Goal: Transaction & Acquisition: Purchase product/service

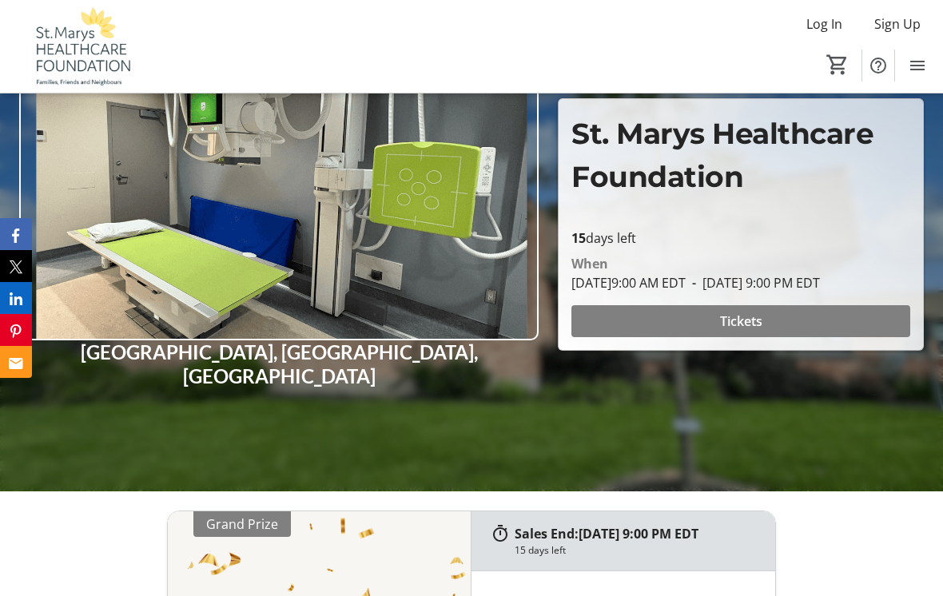
scroll to position [185, 0]
click at [738, 331] on span "Tickets" at bounding box center [741, 321] width 42 height 19
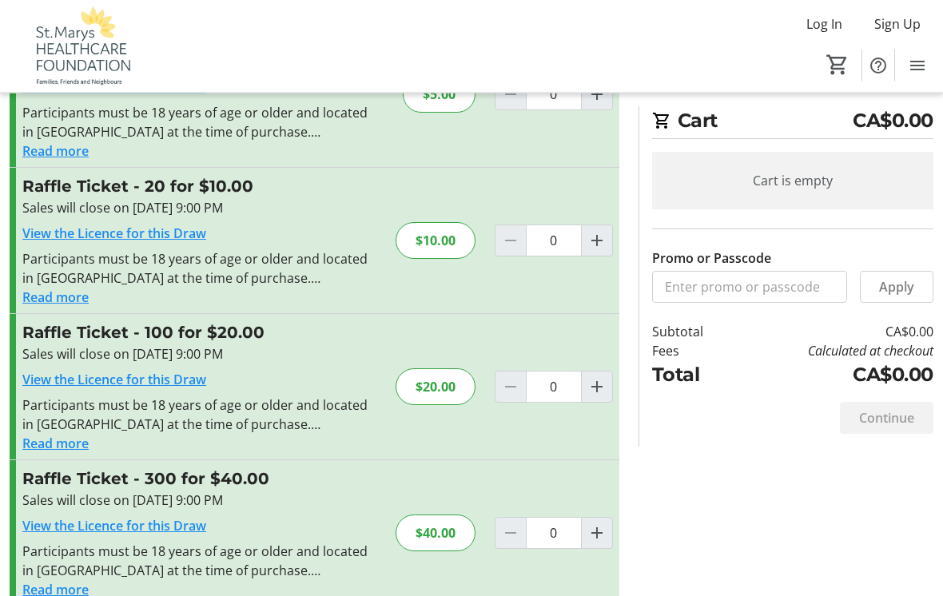
scroll to position [115, 0]
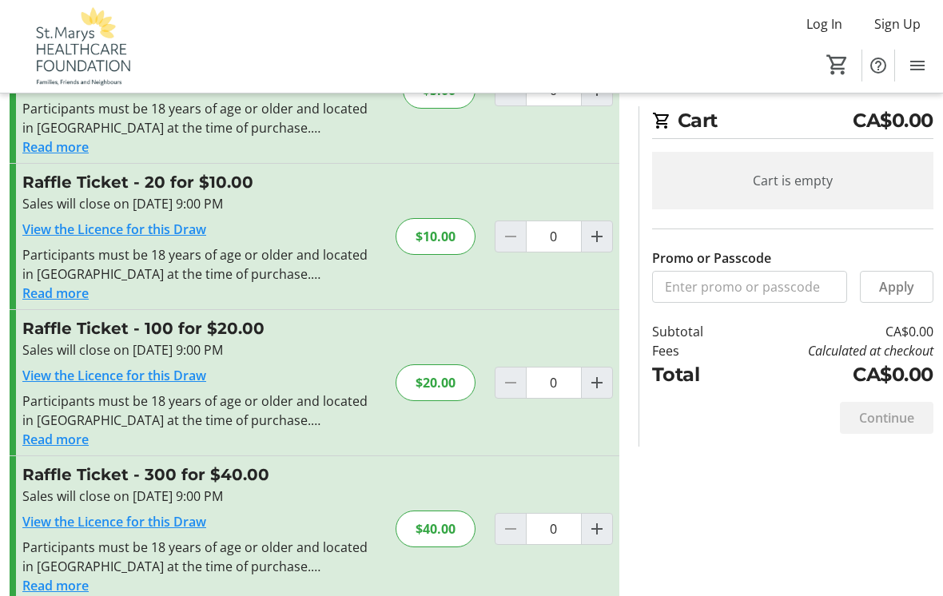
click at [510, 382] on div at bounding box center [510, 383] width 32 height 32
click at [608, 383] on span "Increment by one" at bounding box center [597, 382] width 30 height 30
type input "1"
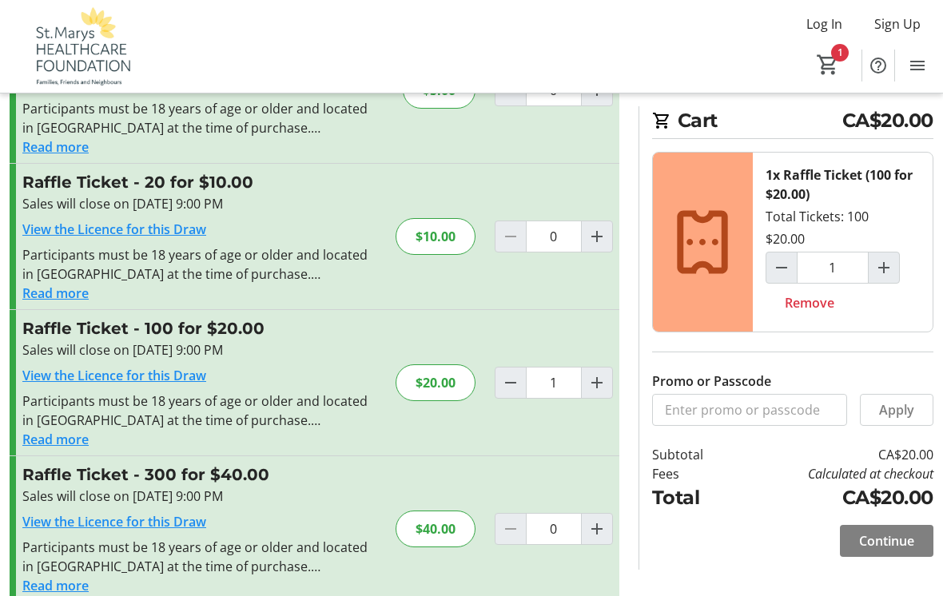
click at [885, 537] on span "Continue" at bounding box center [886, 540] width 55 height 19
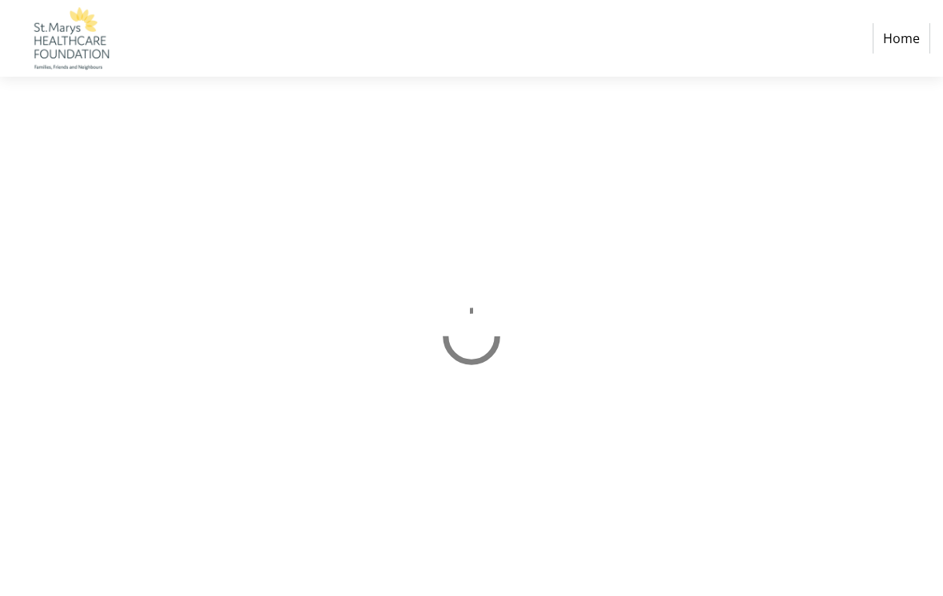
select select "CA"
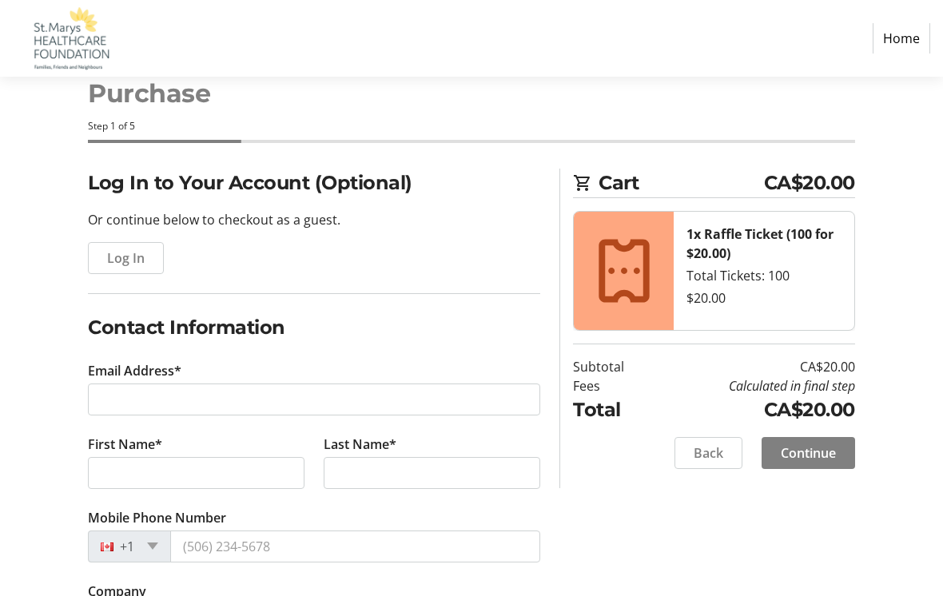
scroll to position [125, 0]
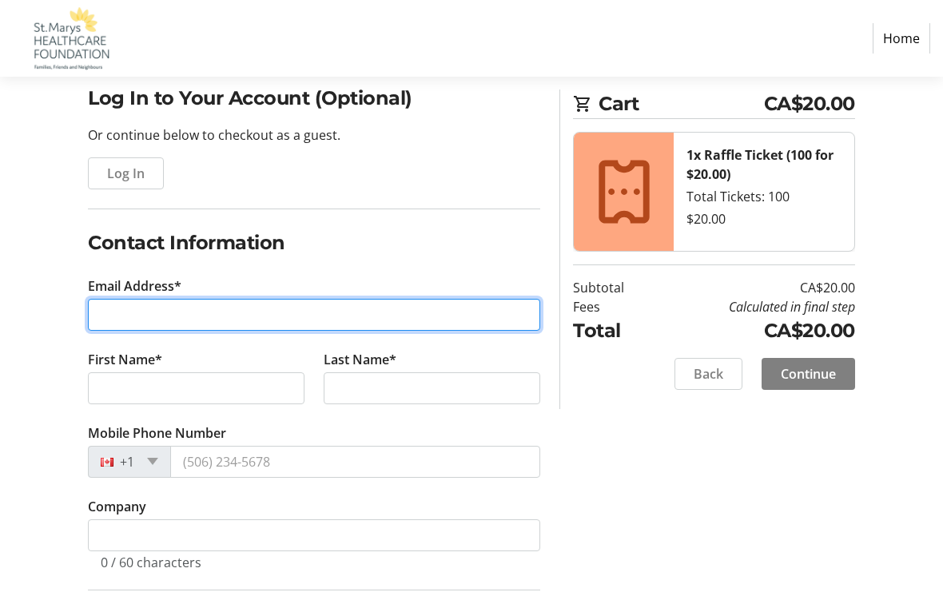
click at [195, 308] on input "Email Address*" at bounding box center [314, 316] width 452 height 32
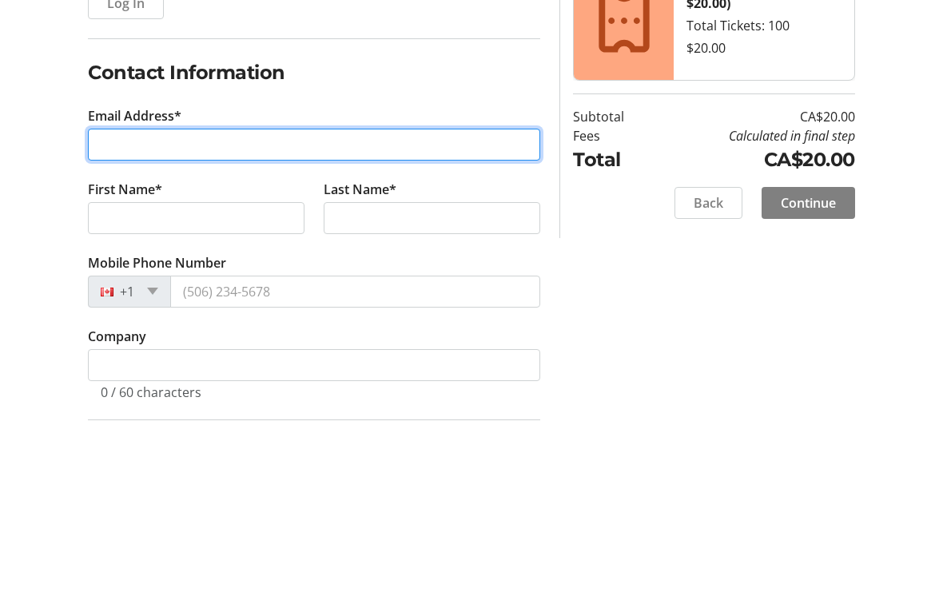
type input "[EMAIL_ADDRESS][DOMAIN_NAME]"
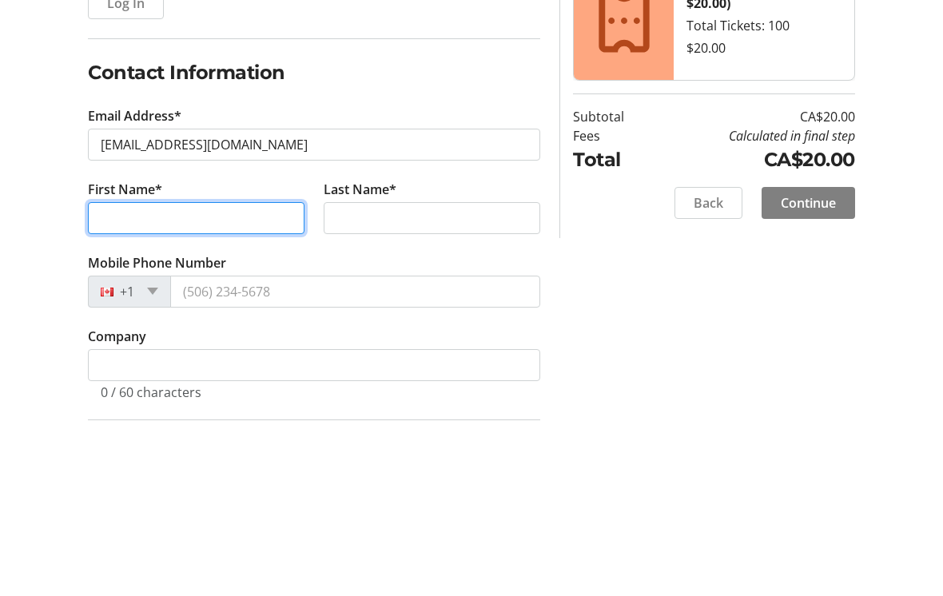
type input "[PERSON_NAME]"
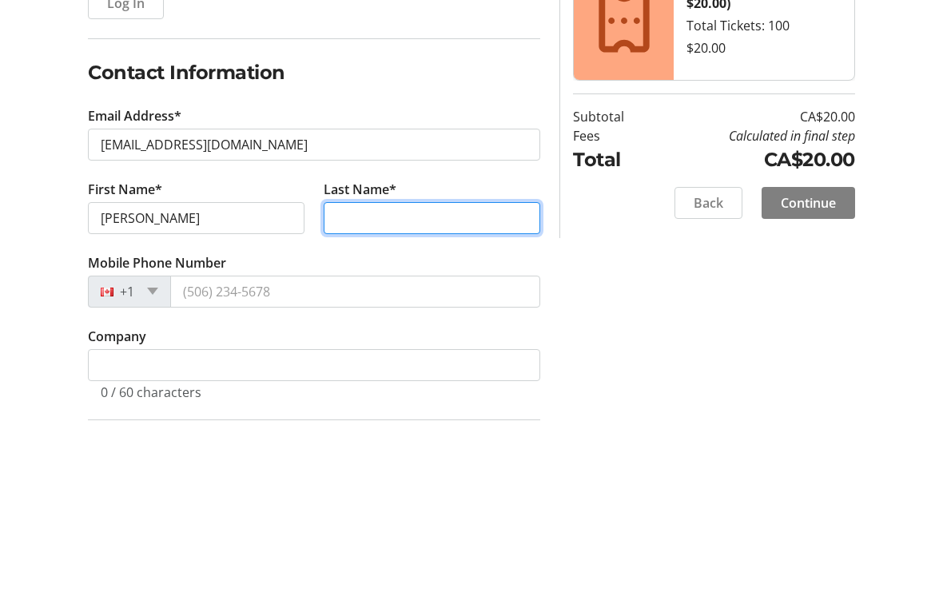
type input "[PERSON_NAME]"
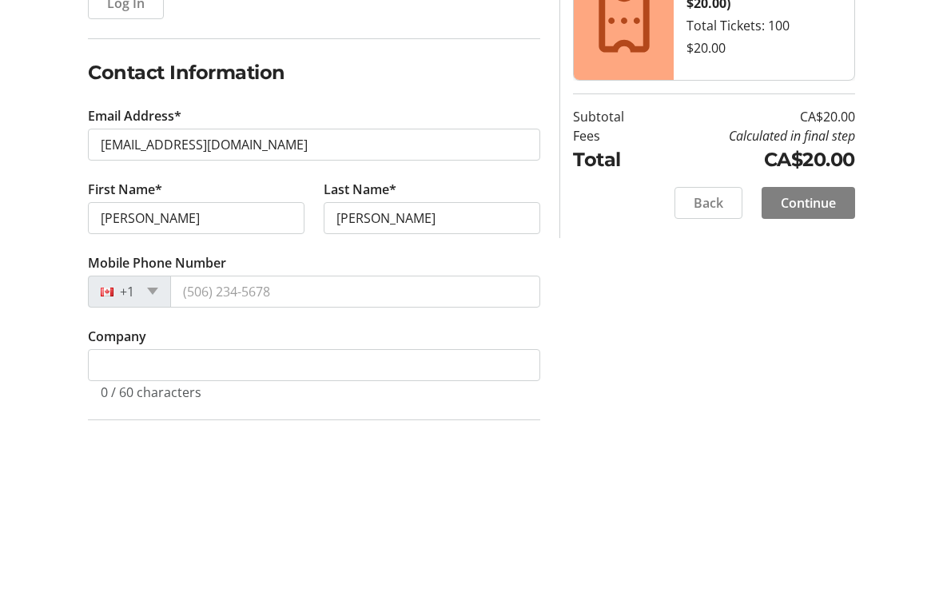
scroll to position [296, 0]
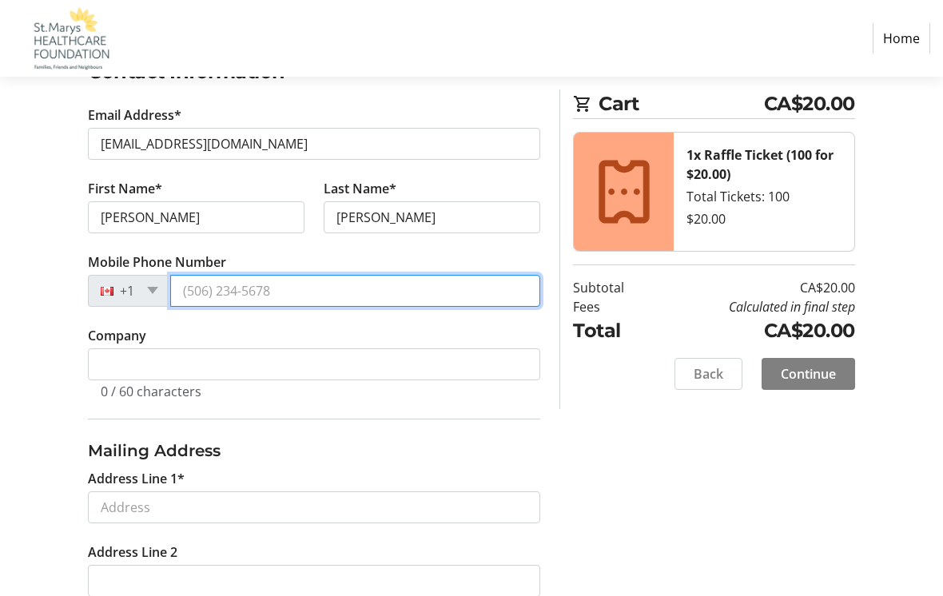
click at [337, 284] on input "Mobile Phone Number" at bounding box center [355, 291] width 370 height 32
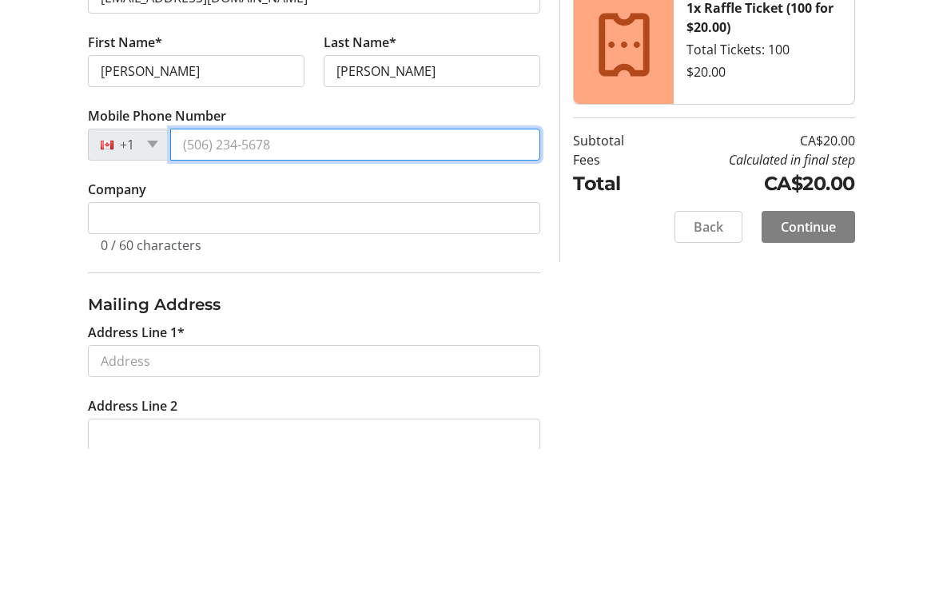
click at [346, 276] on input "Mobile Phone Number" at bounding box center [355, 292] width 370 height 32
click at [290, 276] on input "Mobile Phone Number" at bounding box center [355, 292] width 370 height 32
type input "[PHONE_NUMBER]"
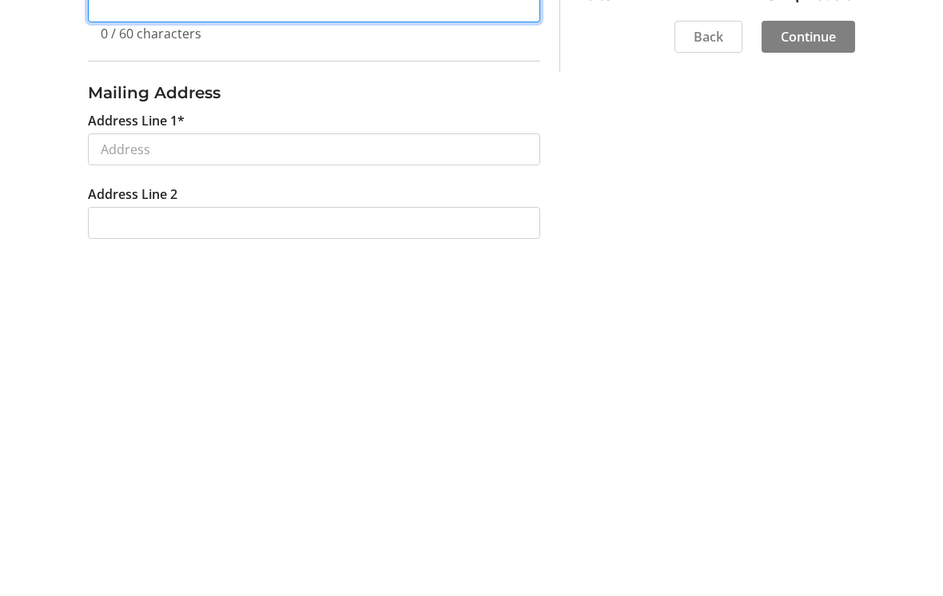
scroll to position [319, 0]
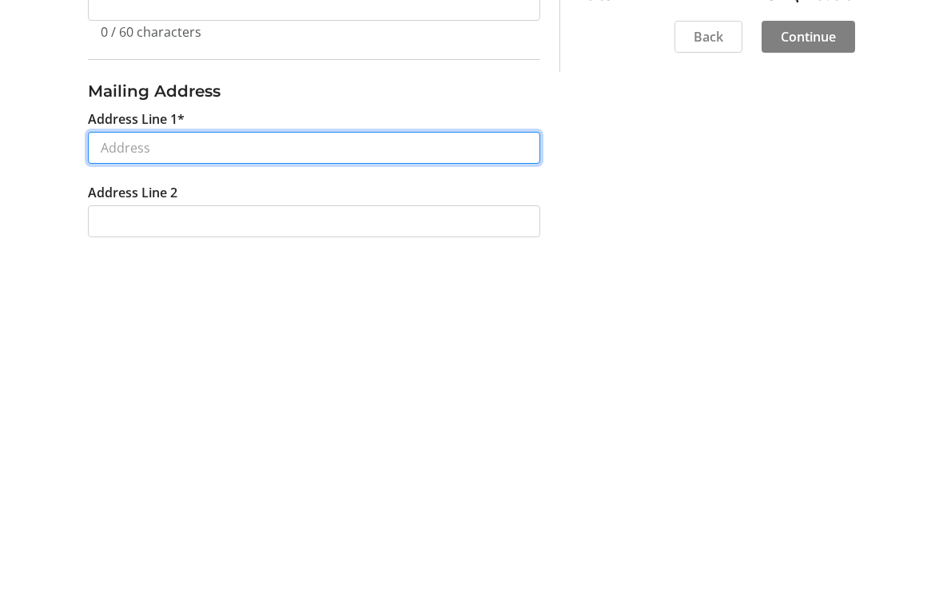
click at [234, 469] on input "Address Line 1*" at bounding box center [314, 485] width 452 height 32
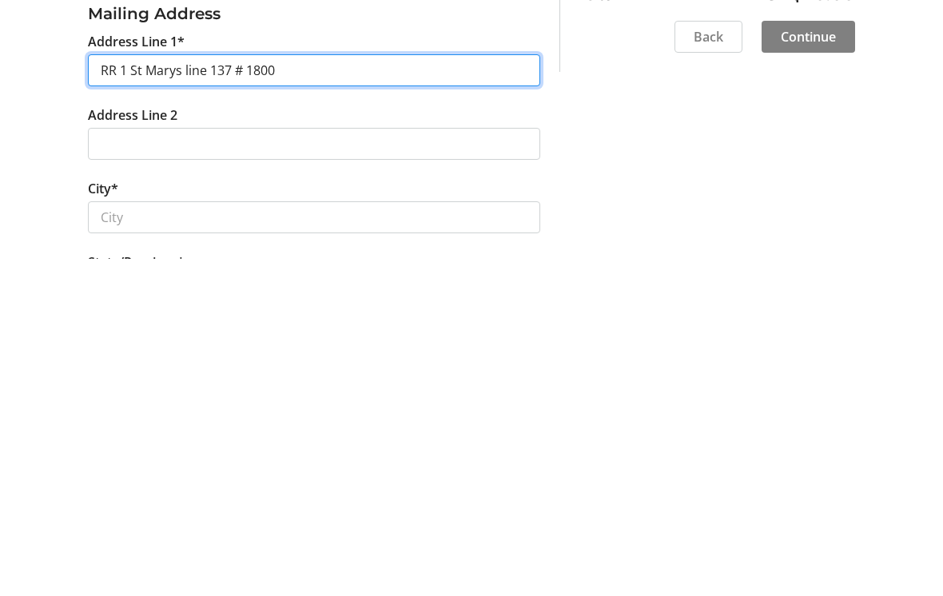
scroll to position [409, 0]
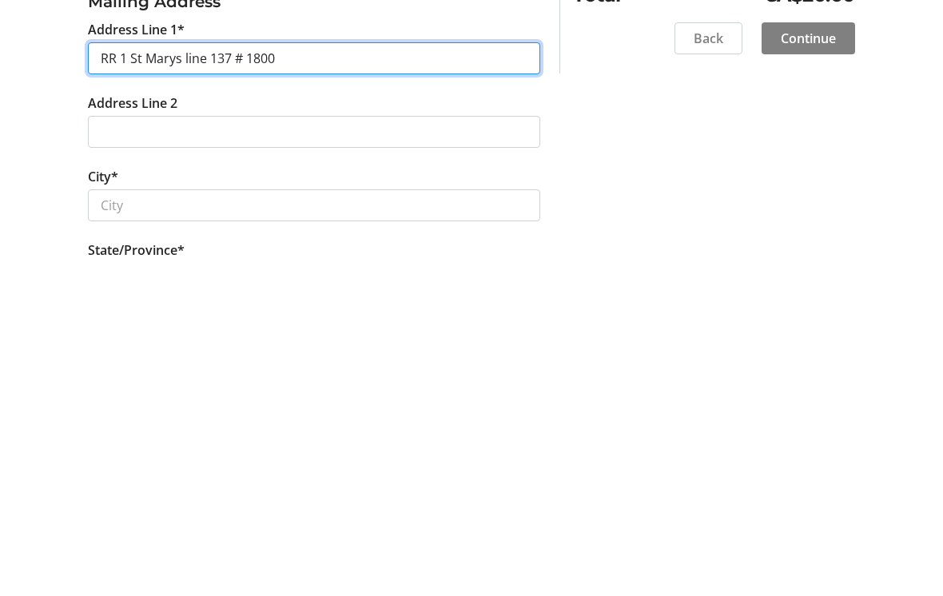
type input "RR 1 St Marys line 137 # 1800"
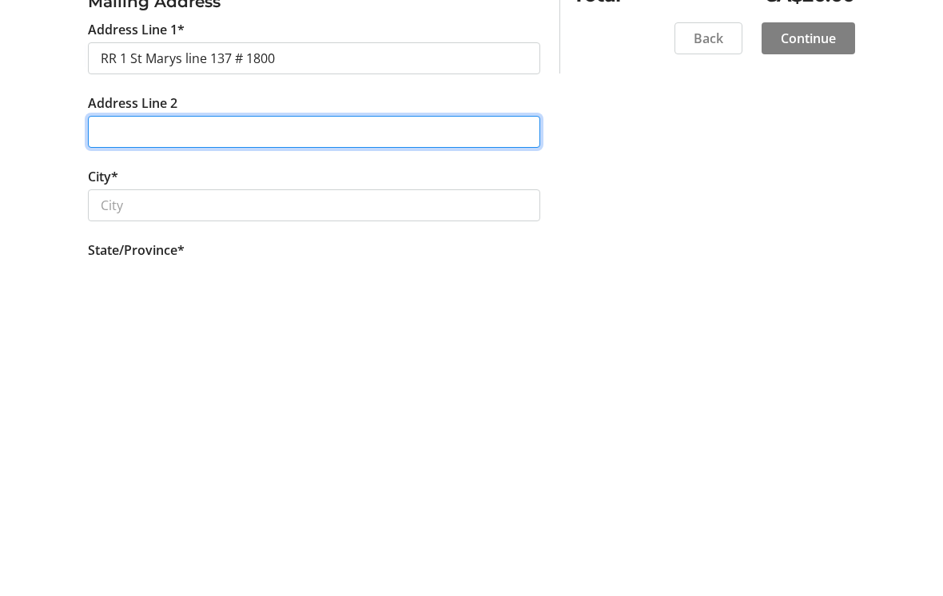
click at [154, 452] on input "Address Line 2" at bounding box center [314, 468] width 452 height 32
type input "P O Box 2025"
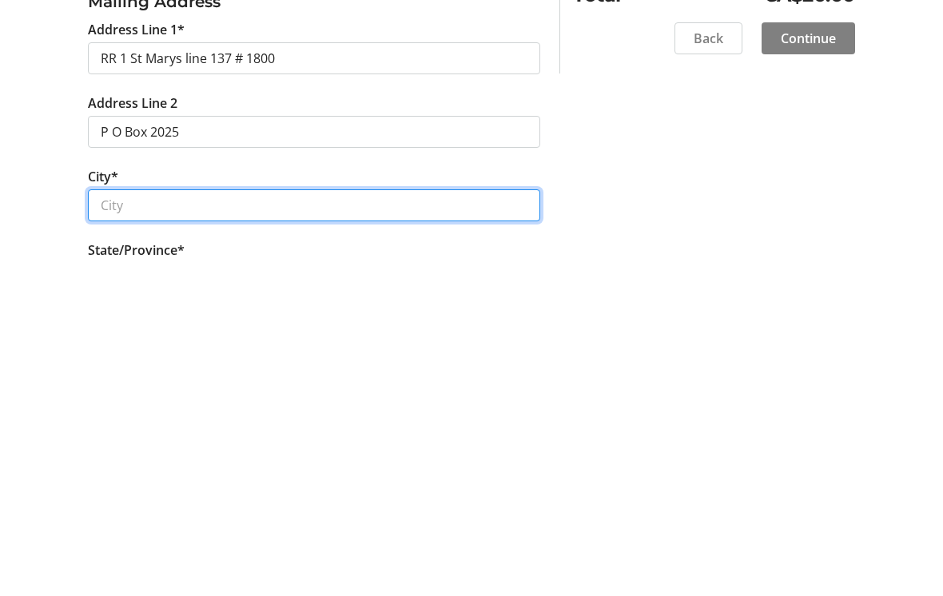
click at [205, 526] on input "City*" at bounding box center [314, 542] width 452 height 32
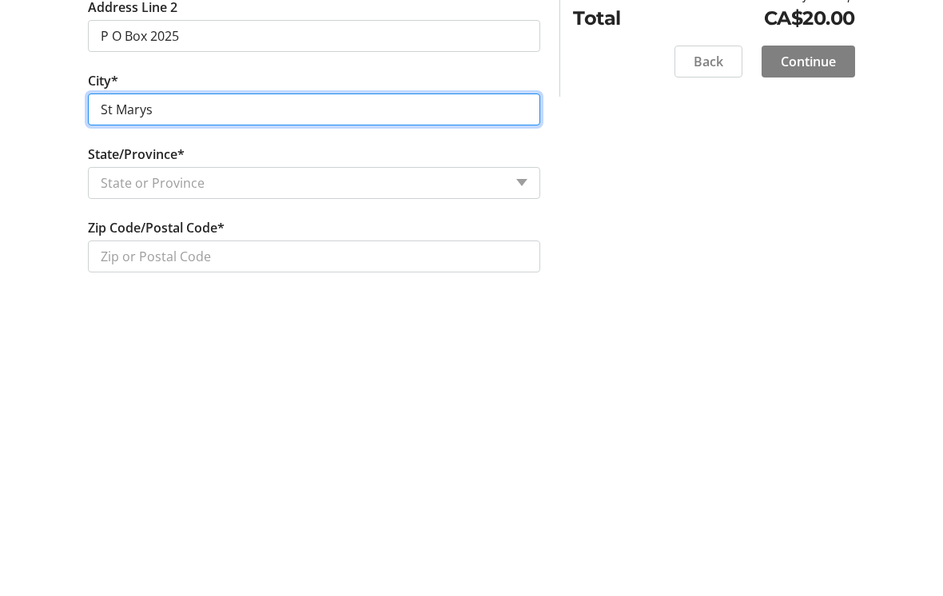
type input "St Marys"
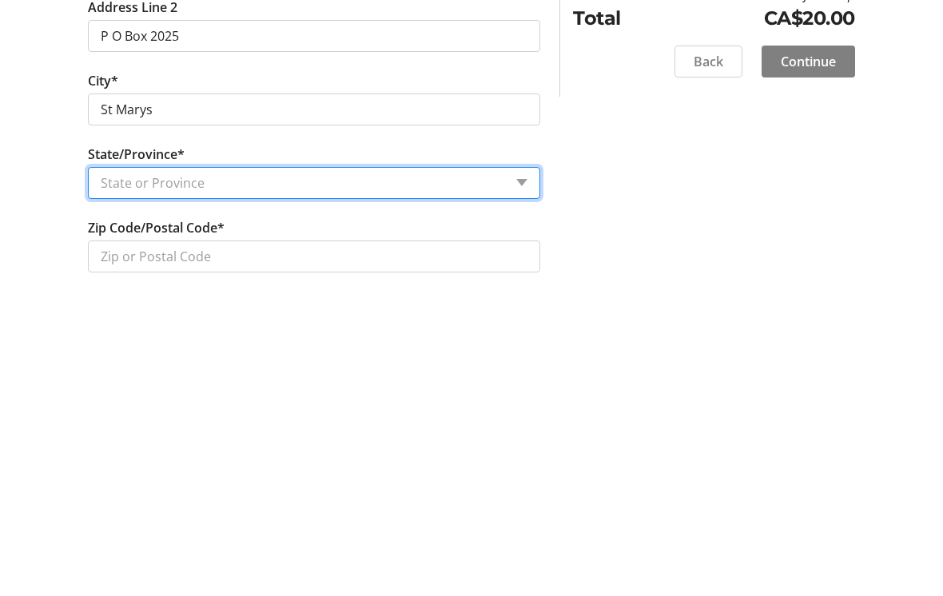
click at [531, 479] on select "State or Province State or Province [GEOGRAPHIC_DATA] [GEOGRAPHIC_DATA] [GEOGRA…" at bounding box center [314, 495] width 452 height 32
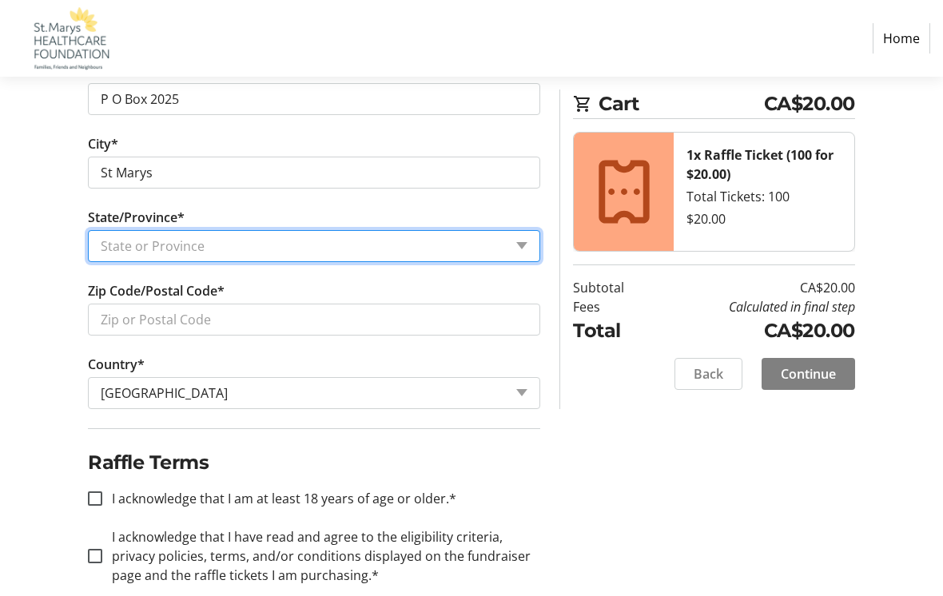
select select "ON"
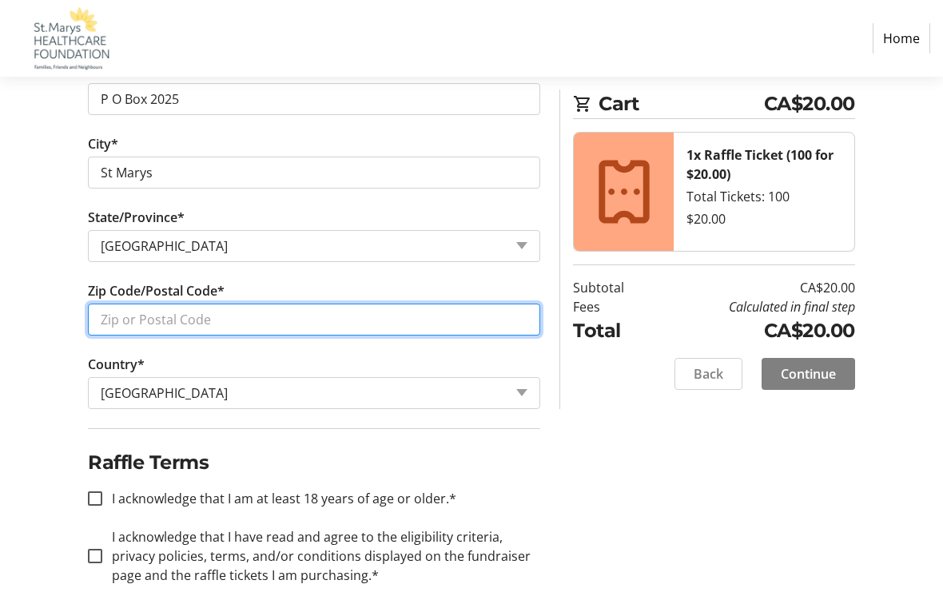
click at [197, 312] on input "Zip Code/Postal Code*" at bounding box center [314, 320] width 452 height 32
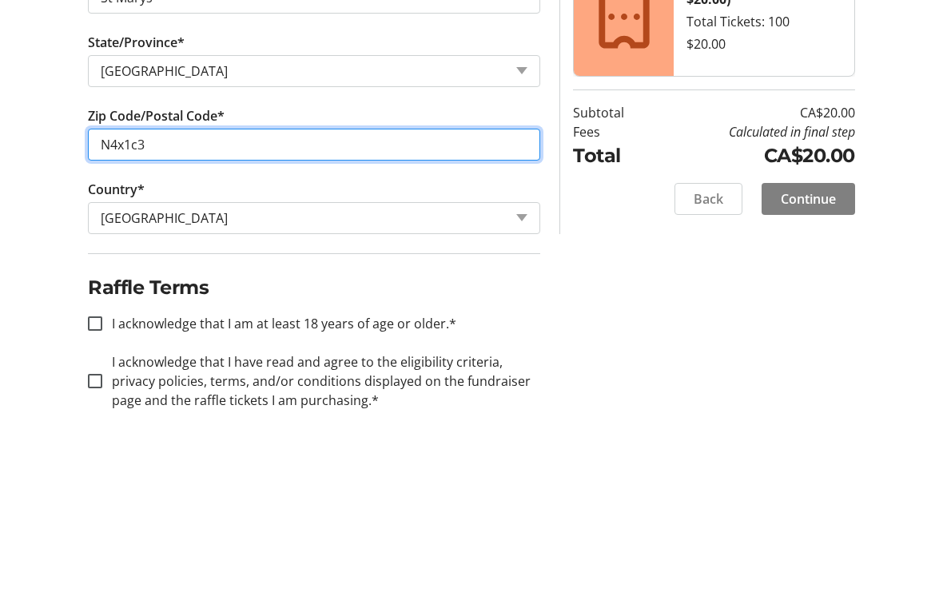
type input "N4x1c3"
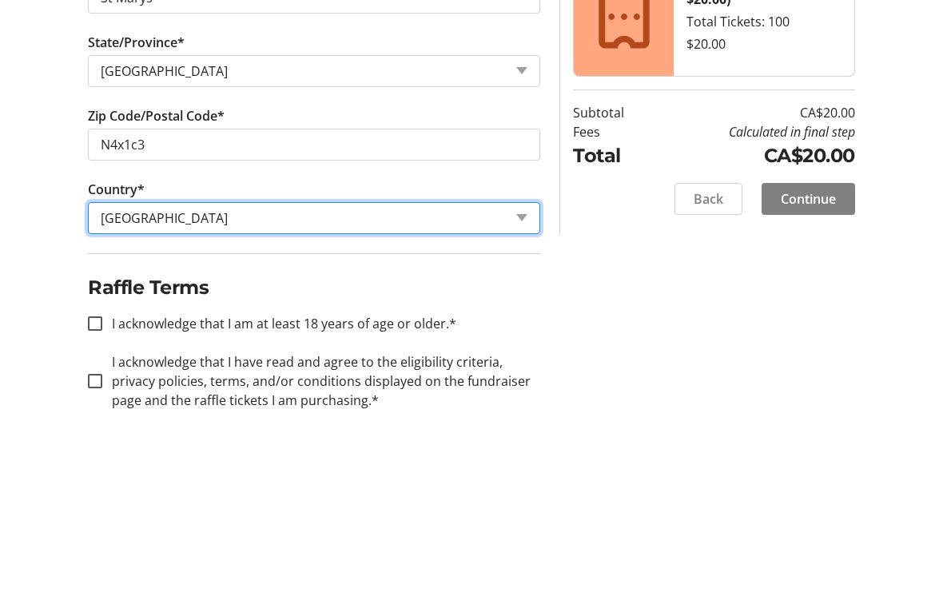
click at [145, 377] on select "Country Country [GEOGRAPHIC_DATA] [GEOGRAPHIC_DATA] [GEOGRAPHIC_DATA] [GEOGRAPH…" at bounding box center [314, 393] width 452 height 32
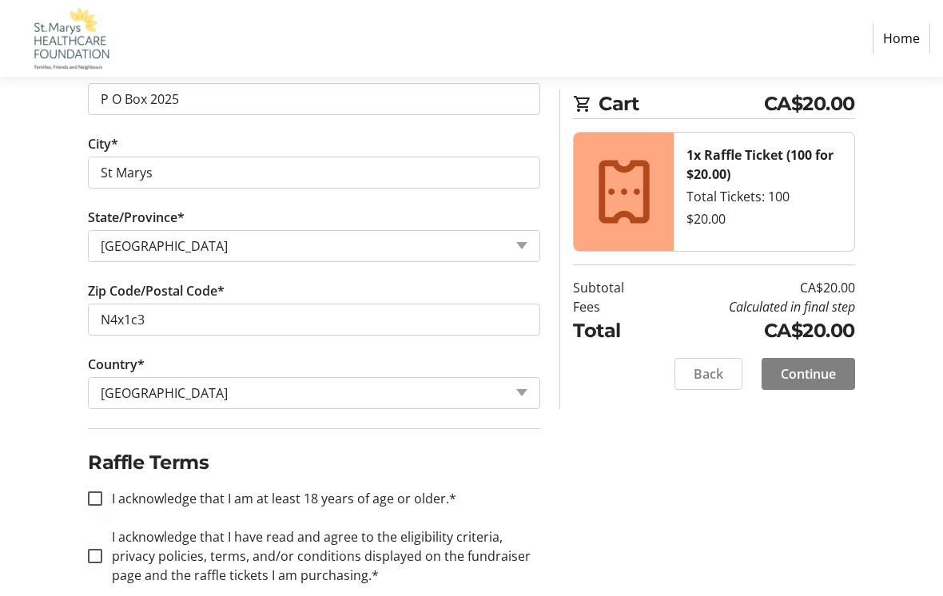
click at [105, 499] on div at bounding box center [95, 498] width 38 height 38
checkbox input "true"
click at [111, 550] on div at bounding box center [95, 556] width 38 height 38
checkbox input "true"
click at [816, 373] on span "Continue" at bounding box center [807, 373] width 55 height 19
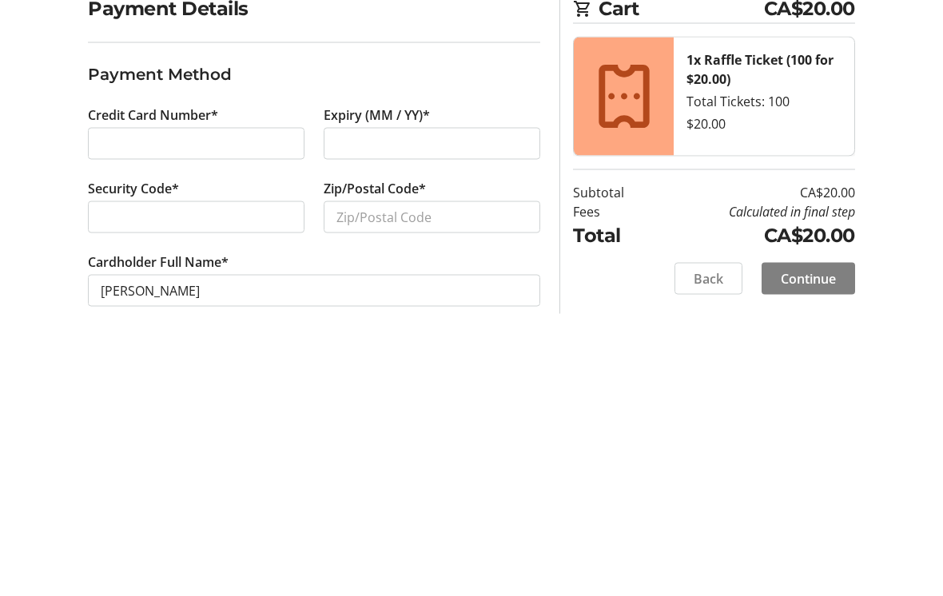
click at [237, 416] on div at bounding box center [196, 432] width 216 height 32
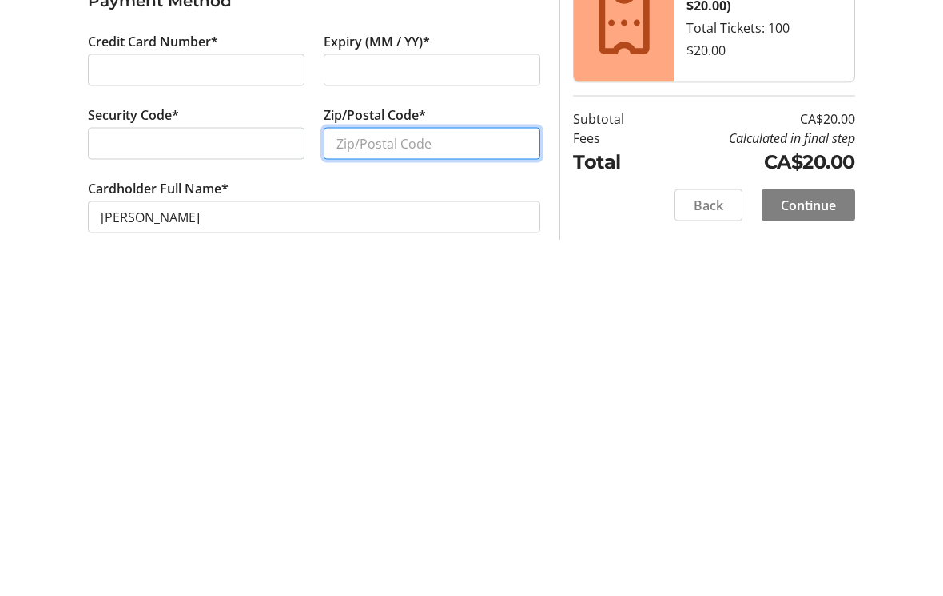
click at [402, 416] on input "Zip/Postal Code*" at bounding box center [432, 432] width 216 height 32
type input "N4x1c3"
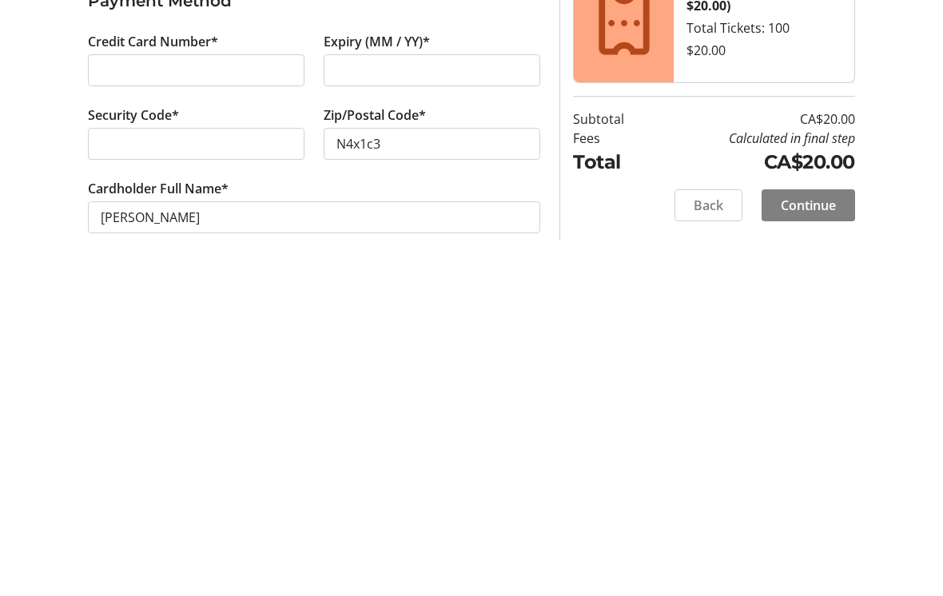
click at [808, 484] on span "Continue" at bounding box center [807, 493] width 55 height 19
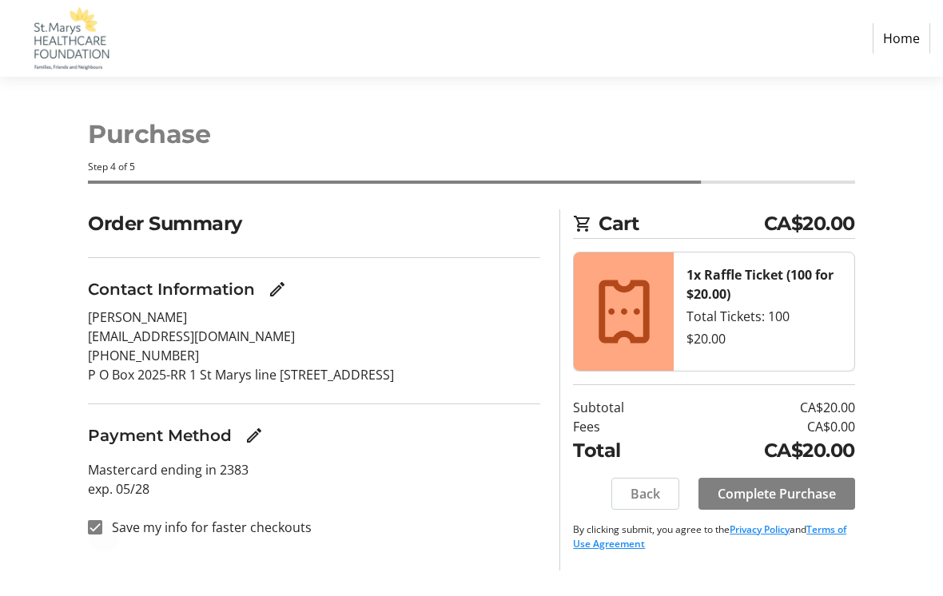
click at [89, 536] on div at bounding box center [95, 527] width 38 height 38
checkbox input "false"
click at [785, 494] on span "Complete Purchase" at bounding box center [776, 493] width 118 height 19
